Goal: Task Accomplishment & Management: Manage account settings

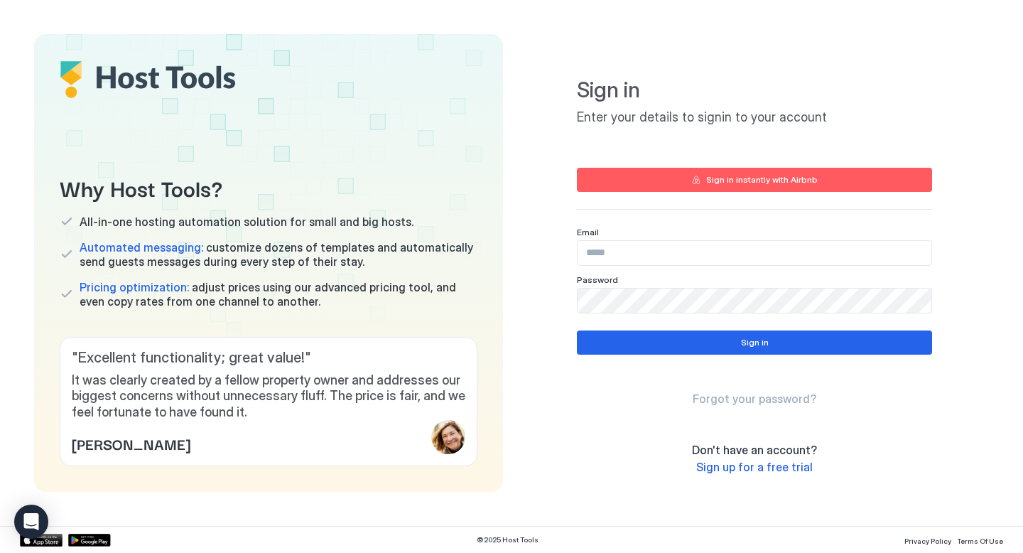
click at [643, 258] on input "Input Field" at bounding box center [755, 253] width 354 height 24
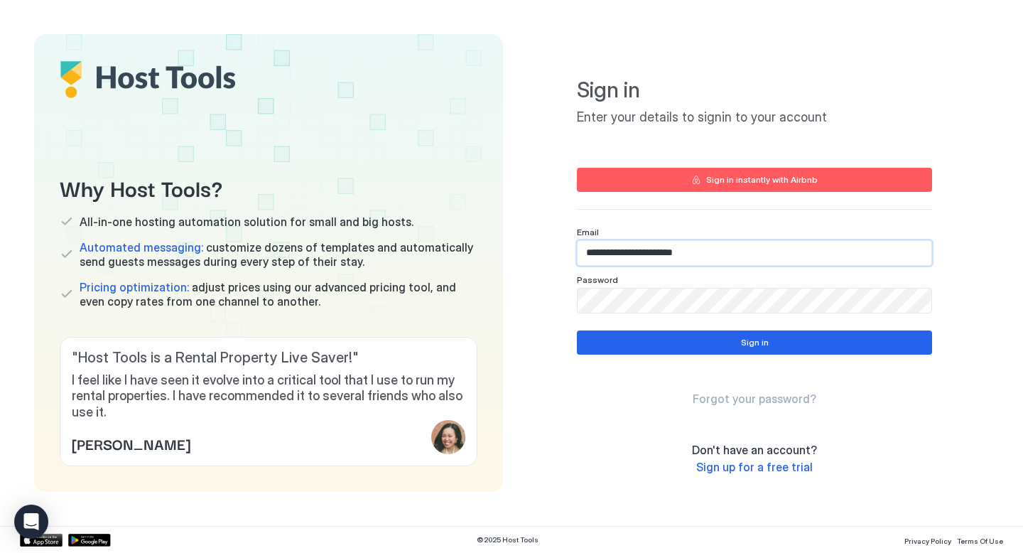
type input "**********"
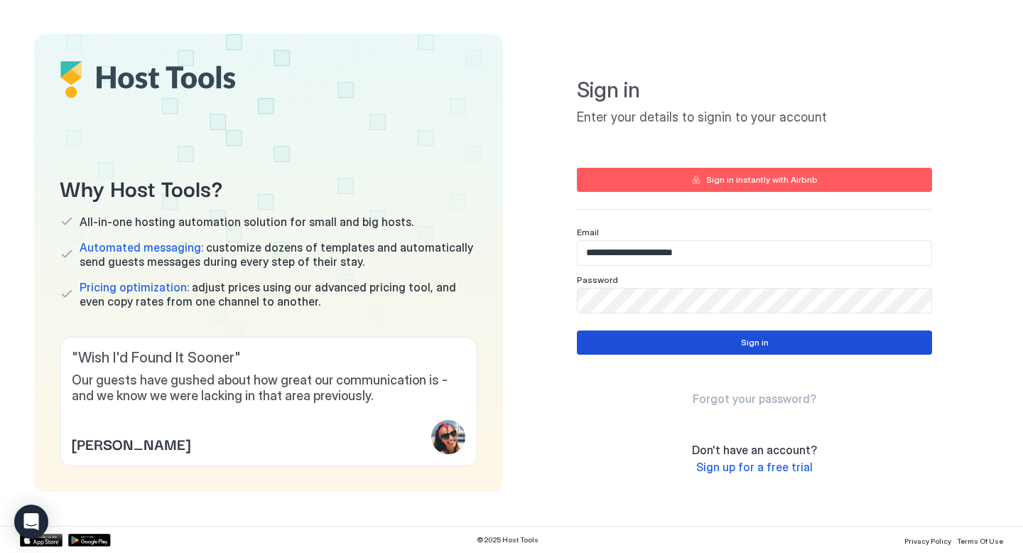
click at [748, 340] on div "Sign in" at bounding box center [755, 342] width 28 height 13
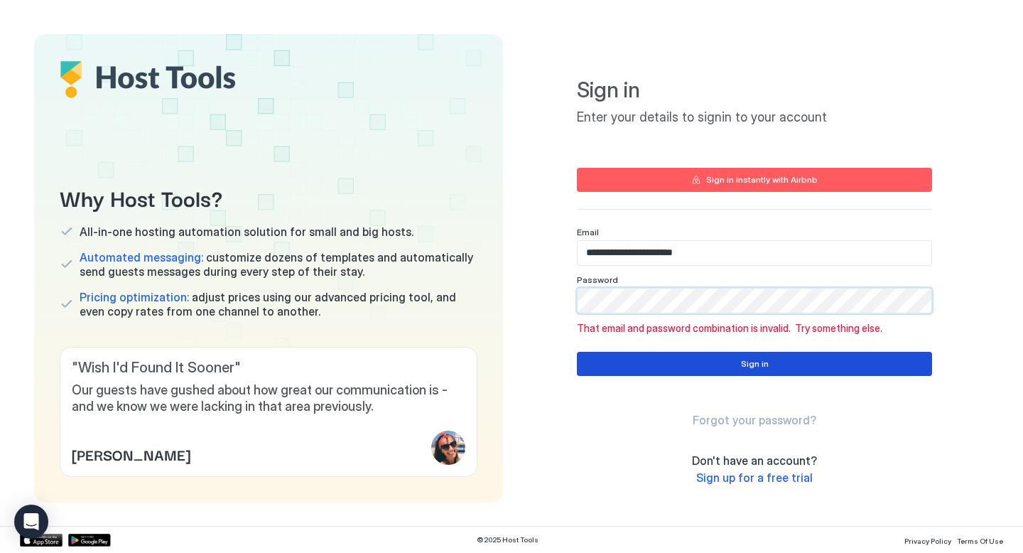
click at [766, 367] on div "Sign in" at bounding box center [755, 363] width 28 height 13
click at [758, 365] on div "Sign in" at bounding box center [755, 363] width 28 height 13
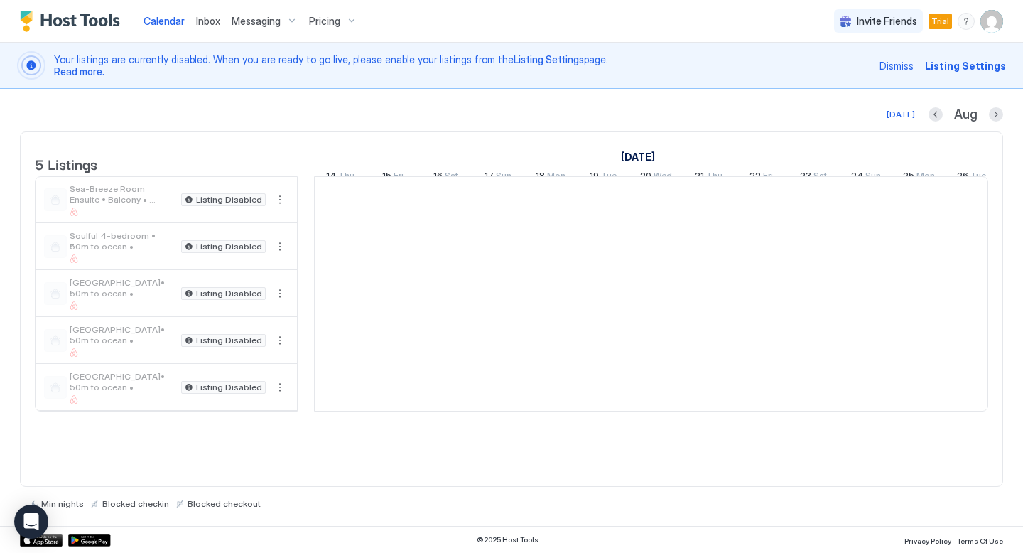
scroll to position [0, 790]
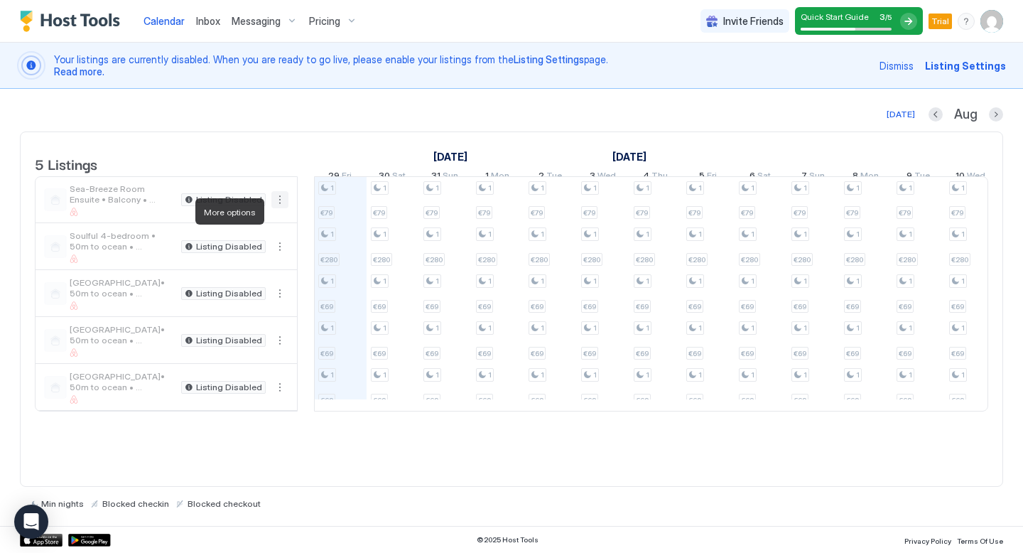
click at [280, 208] on button "More options" at bounding box center [279, 199] width 17 height 17
click at [273, 132] on div at bounding box center [511, 276] width 1023 height 553
click at [757, 21] on span "Invite Friends" at bounding box center [753, 21] width 60 height 13
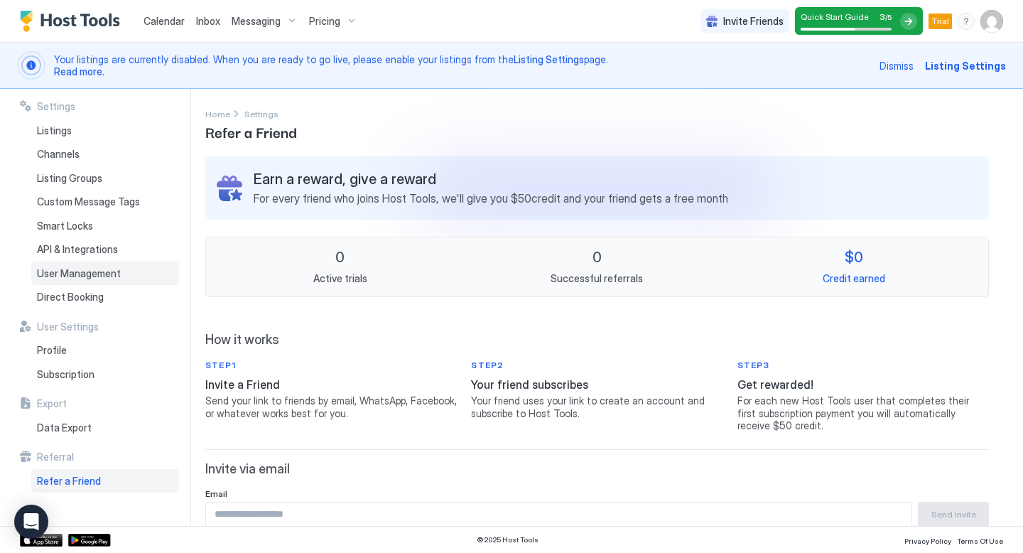
click at [107, 272] on span "User Management" at bounding box center [79, 273] width 84 height 13
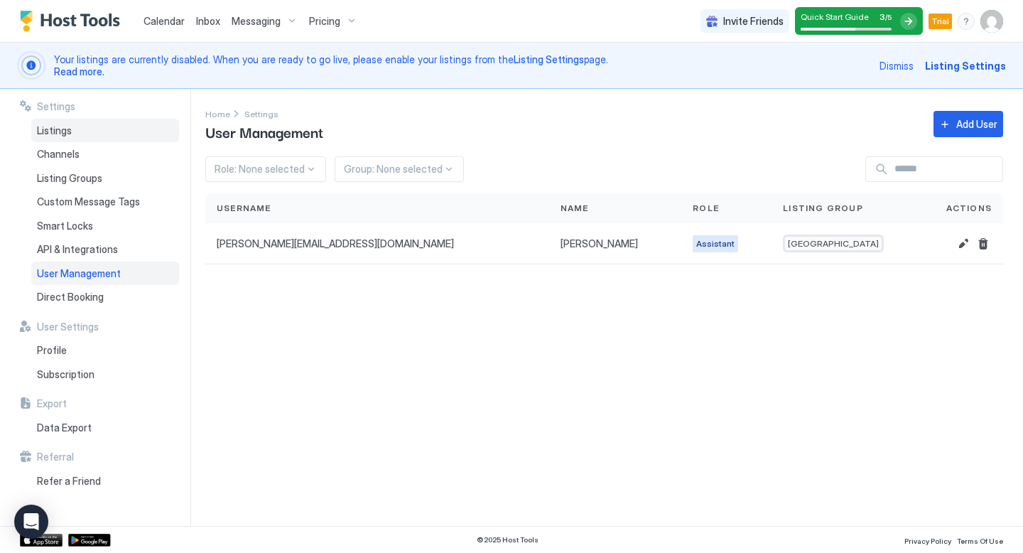
click at [64, 134] on span "Listings" at bounding box center [54, 130] width 35 height 13
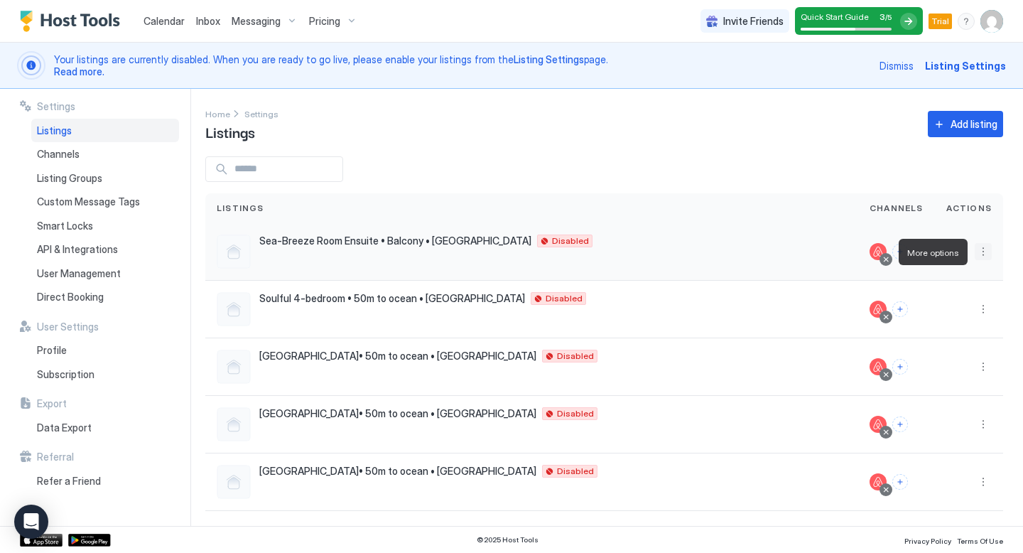
click at [984, 252] on button "More options" at bounding box center [983, 251] width 17 height 17
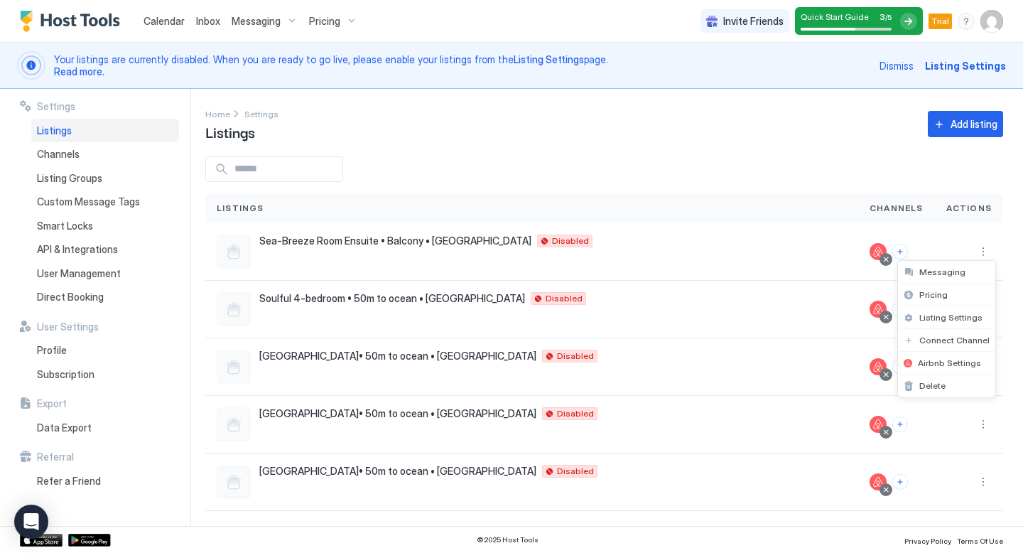
click at [809, 145] on div at bounding box center [511, 276] width 1023 height 553
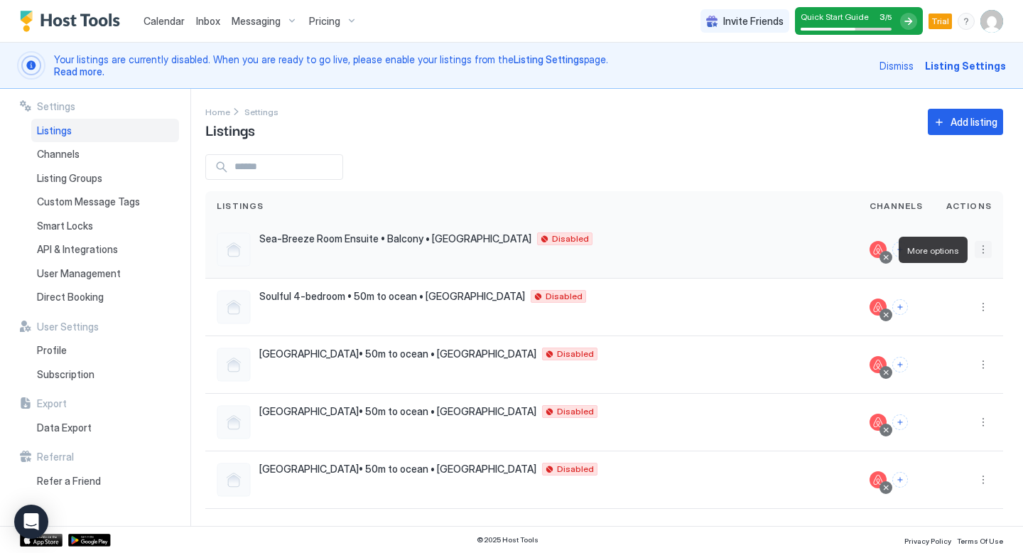
click at [984, 248] on button "More options" at bounding box center [983, 249] width 17 height 17
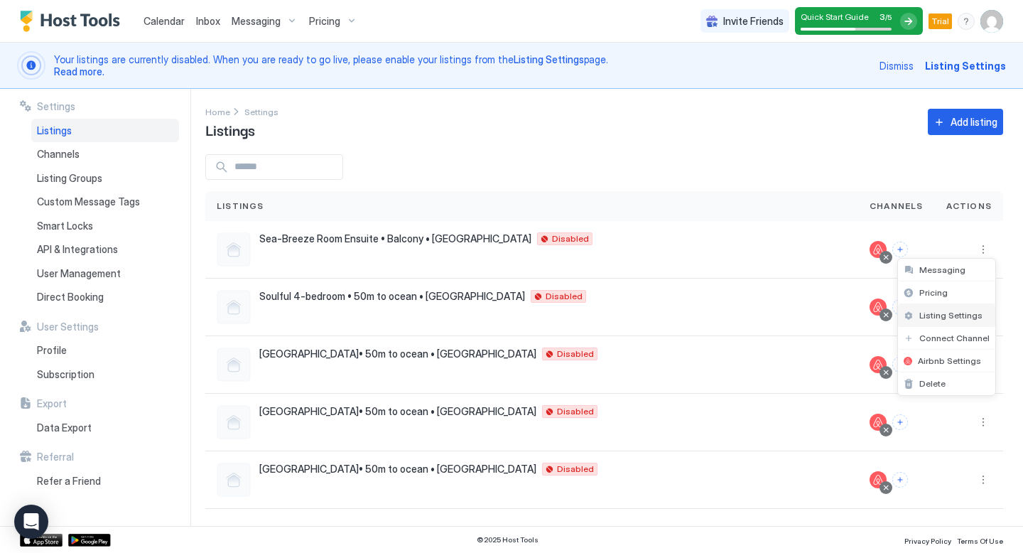
click at [971, 316] on span "Listing Settings" at bounding box center [951, 315] width 63 height 11
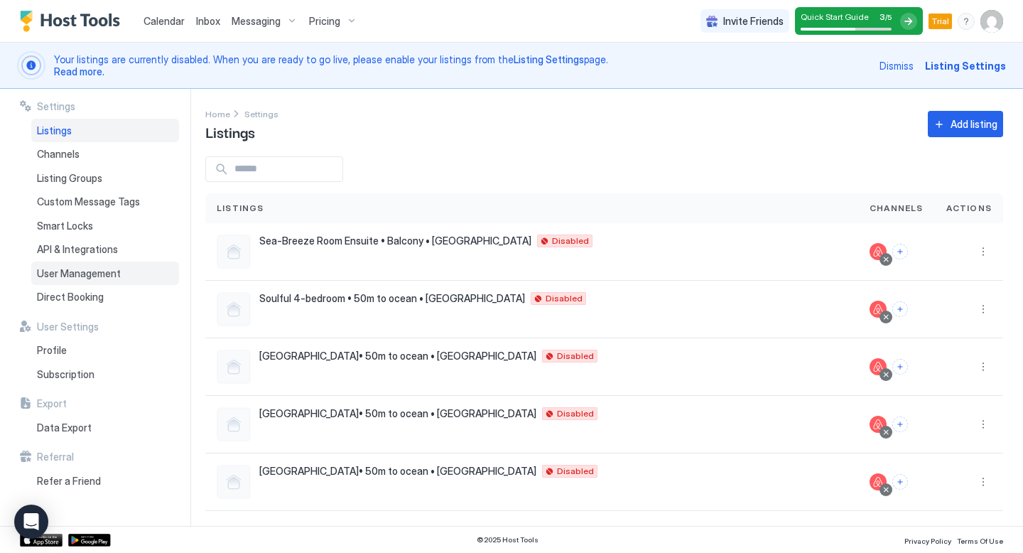
click at [99, 275] on span "User Management" at bounding box center [79, 273] width 84 height 13
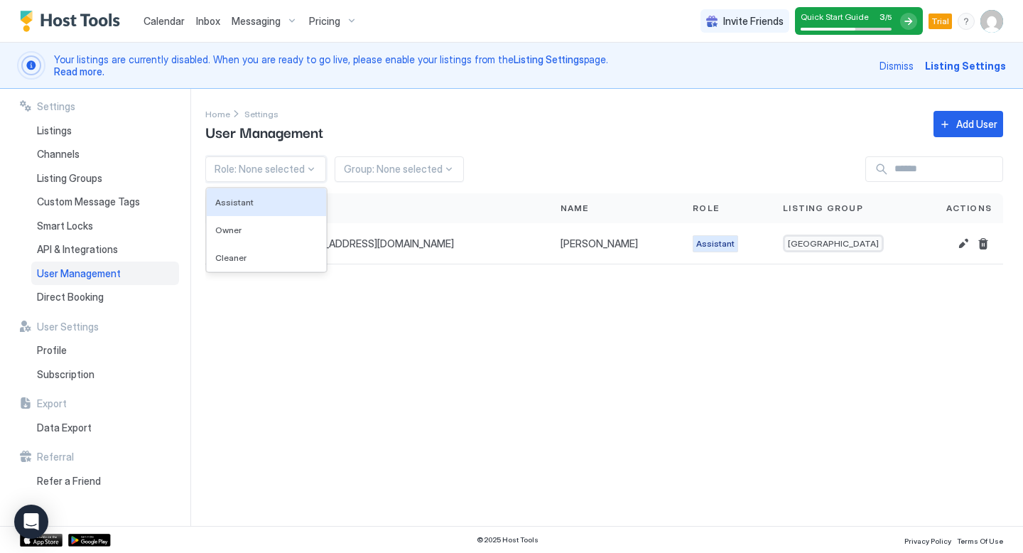
click at [307, 168] on div at bounding box center [311, 168] width 11 height 11
click at [251, 203] on div "Assistant" at bounding box center [266, 202] width 102 height 11
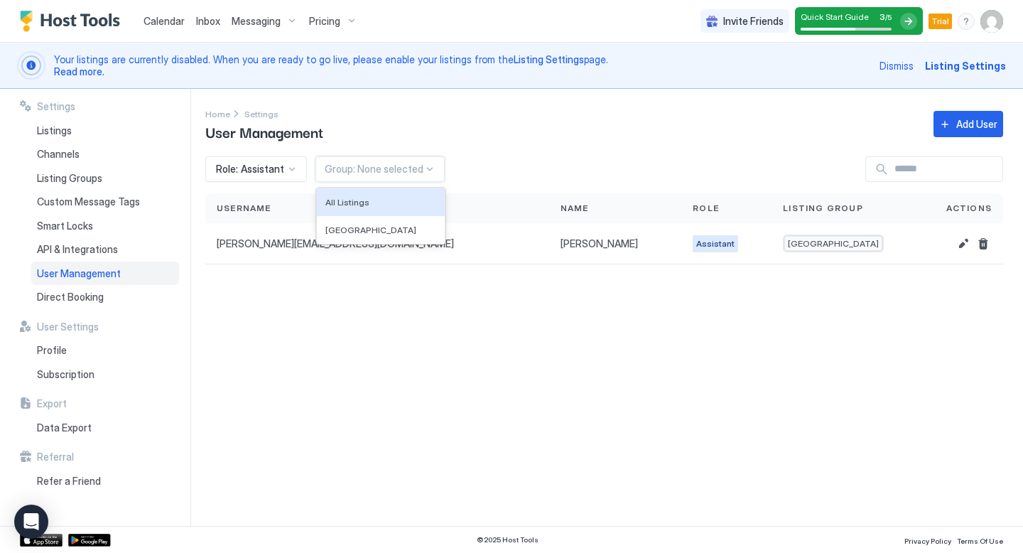
click at [428, 168] on div at bounding box center [429, 168] width 11 height 11
click at [366, 198] on div "All Listings" at bounding box center [380, 202] width 111 height 11
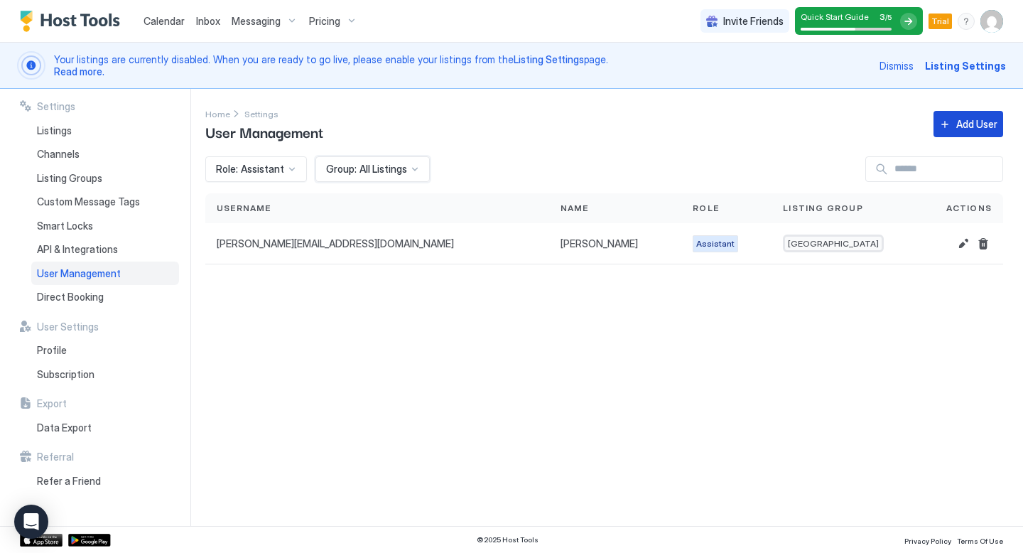
click at [971, 124] on div "Add User" at bounding box center [977, 124] width 41 height 15
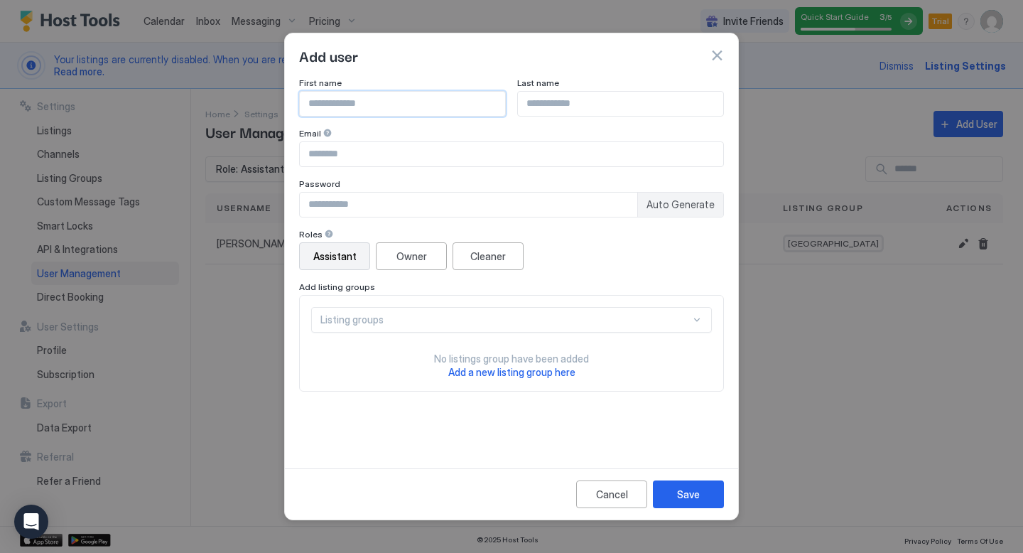
click at [412, 106] on input "Input Field" at bounding box center [402, 104] width 205 height 24
type input "****"
click at [588, 101] on input "Input Field" at bounding box center [620, 104] width 205 height 24
type input "****"
click at [331, 104] on input "****" at bounding box center [402, 104] width 205 height 24
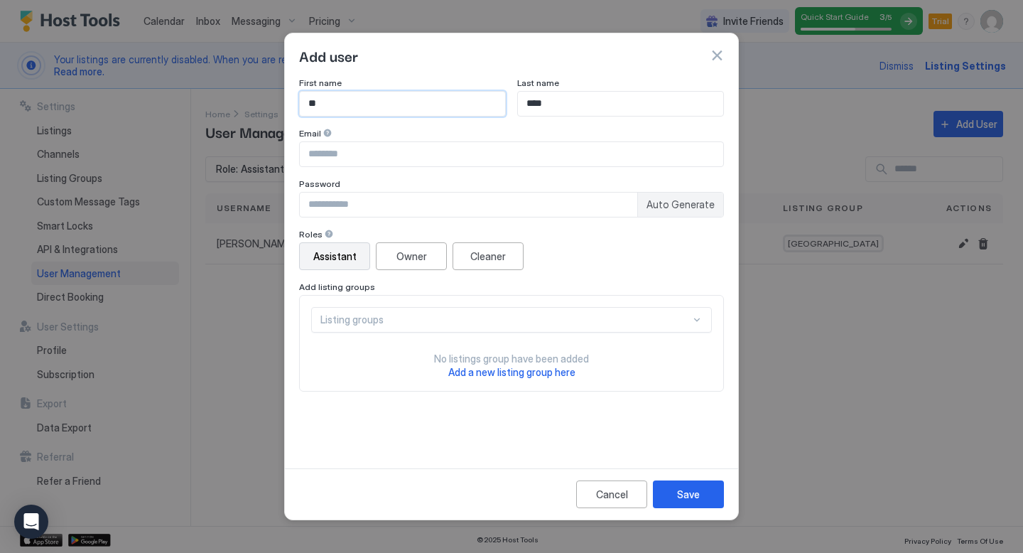
type input "*"
type input "****"
click at [326, 153] on input "Input Field" at bounding box center [512, 154] width 424 height 24
type input "**********"
click at [336, 208] on input "Input Field" at bounding box center [469, 205] width 338 height 24
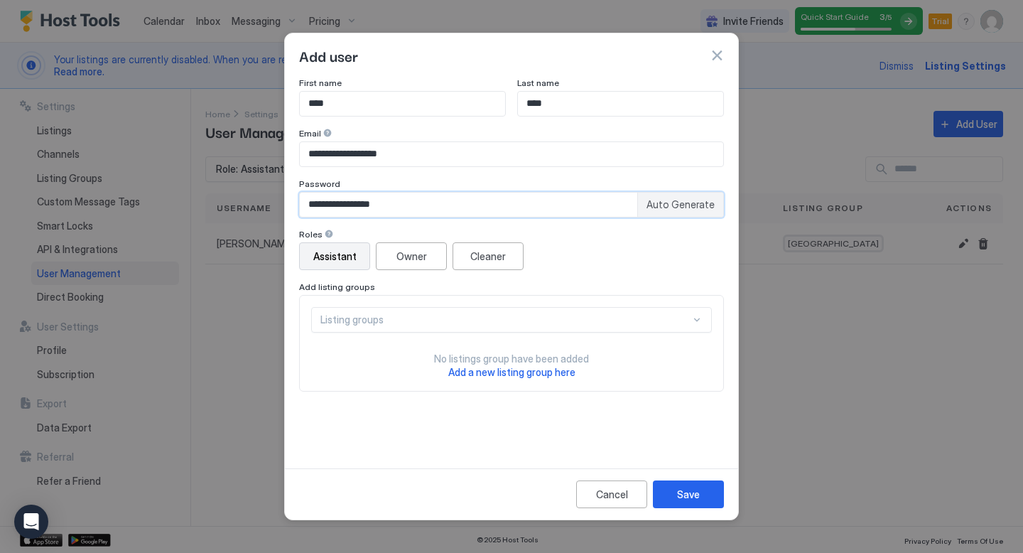
type input "**********"
click at [348, 262] on div "Assistant" at bounding box center [334, 256] width 43 height 15
click at [432, 325] on div "Listing groups" at bounding box center [506, 319] width 370 height 13
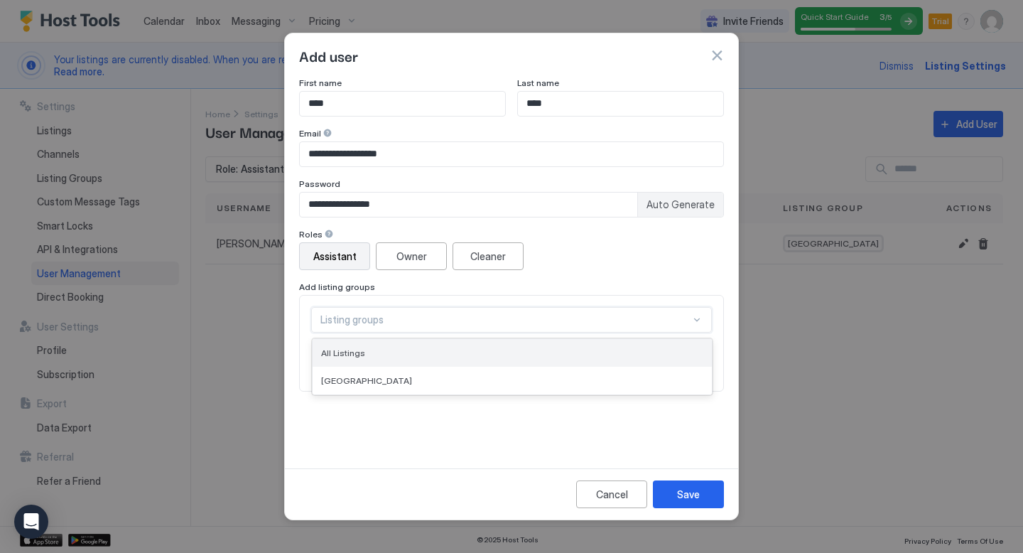
click at [375, 355] on div "All Listings" at bounding box center [512, 353] width 382 height 11
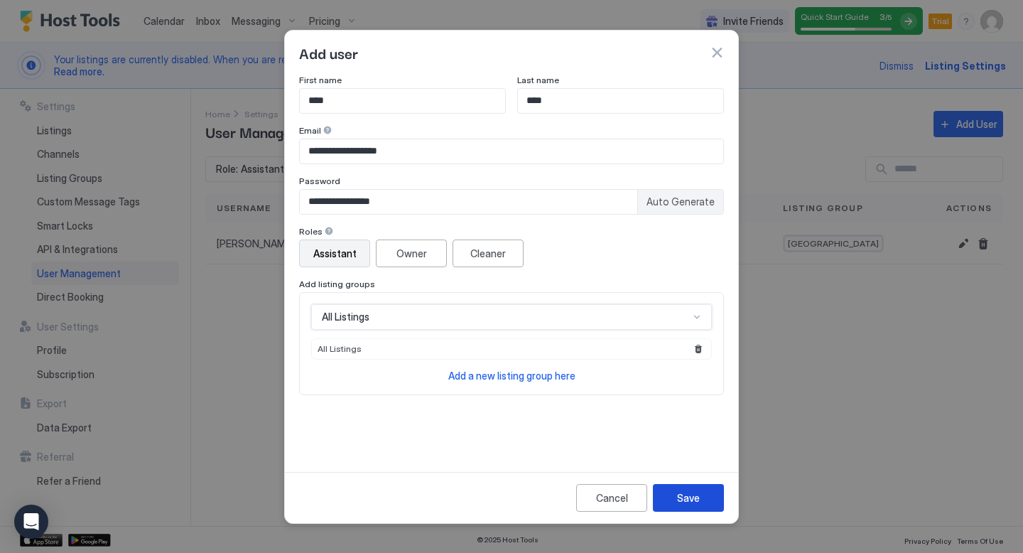
click at [691, 500] on div "Save" at bounding box center [688, 497] width 23 height 15
click at [718, 53] on button "button" at bounding box center [717, 52] width 14 height 14
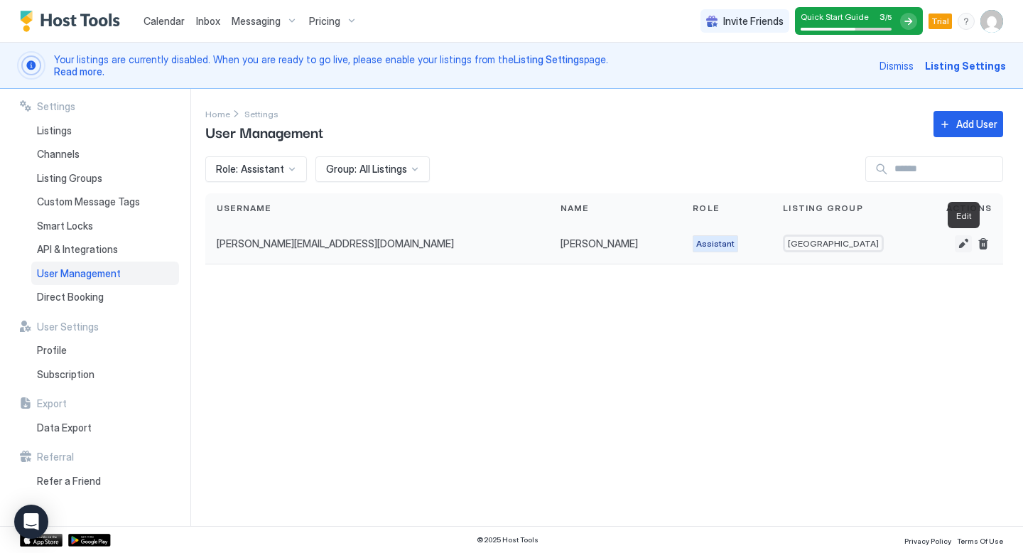
click at [964, 242] on button "Edit" at bounding box center [963, 243] width 17 height 17
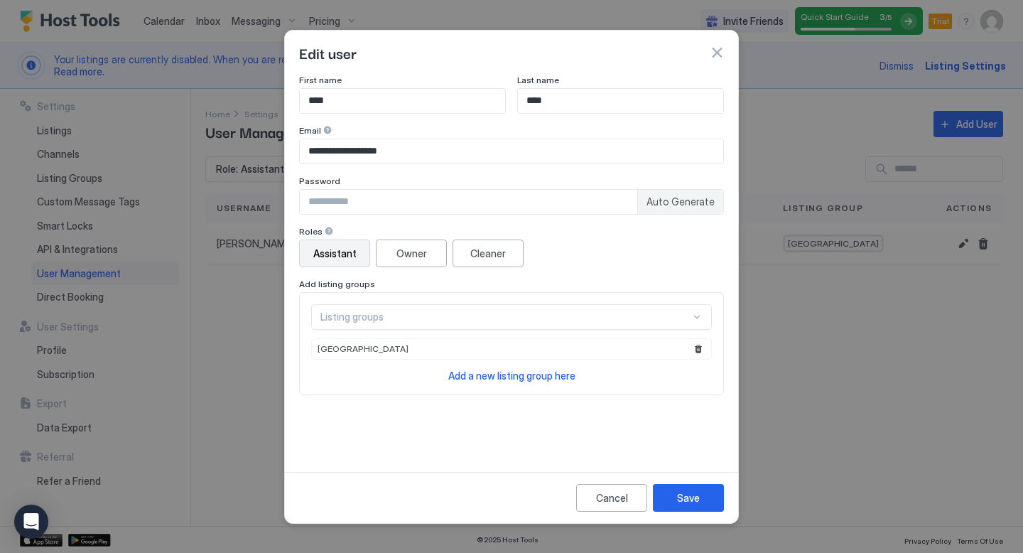
click at [696, 316] on div at bounding box center [696, 316] width 11 height 11
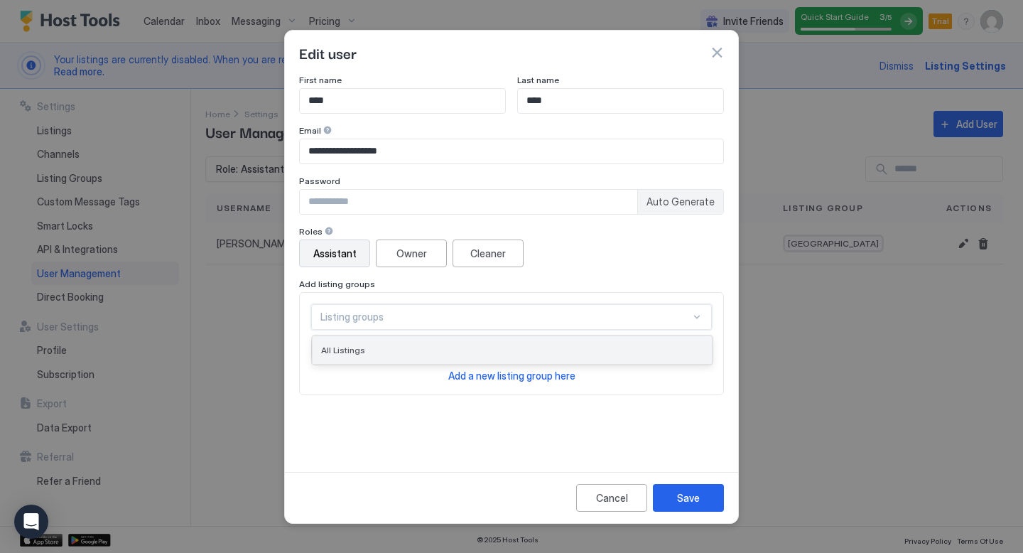
click at [350, 349] on span "All Listings" at bounding box center [343, 350] width 44 height 11
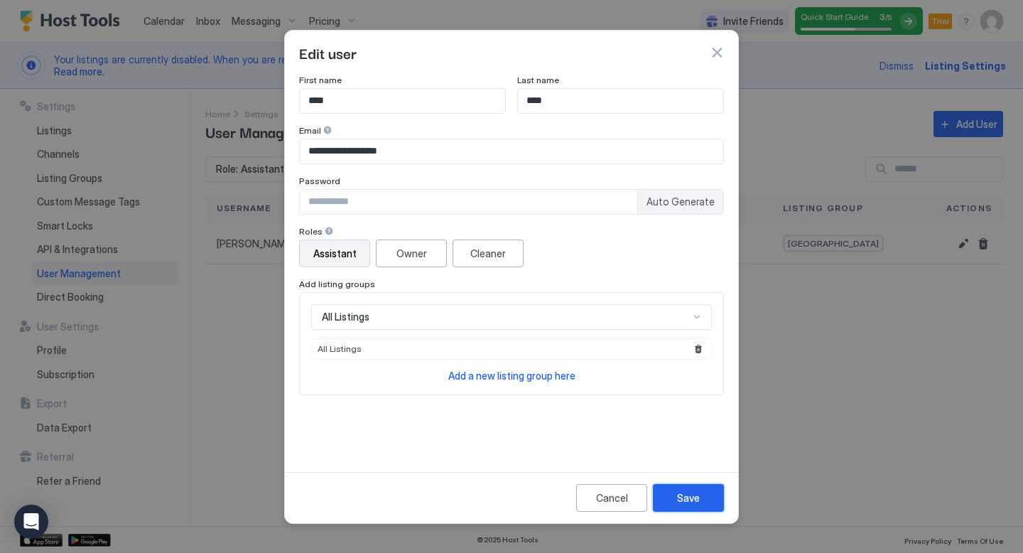
click at [694, 499] on div "Save" at bounding box center [688, 497] width 23 height 15
